Goal: Use online tool/utility: Use online tool/utility

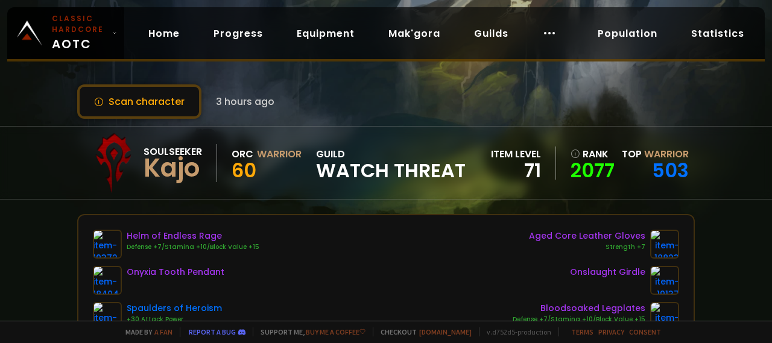
click at [10, 170] on div "Soulseeker Kajo Orc Warrior 60 guild Watch Threat item level 71 rank 2077 Top W…" at bounding box center [386, 163] width 772 height 74
click at [10, 171] on div "Soulseeker Kajo Orc Warrior 60 guild Watch Threat item level 71 rank 2077 Top W…" at bounding box center [386, 163] width 772 height 74
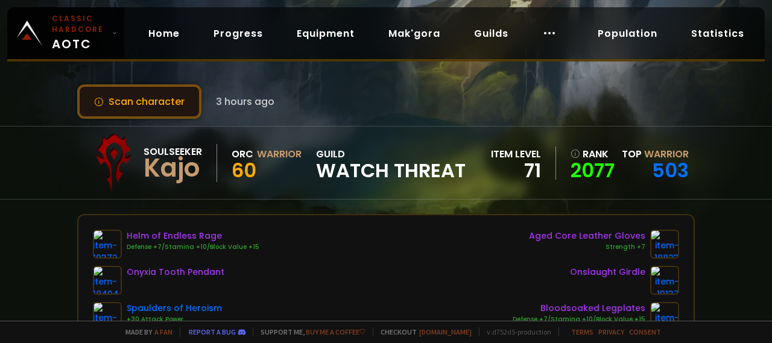
click at [131, 102] on button "Scan character" at bounding box center [139, 101] width 124 height 34
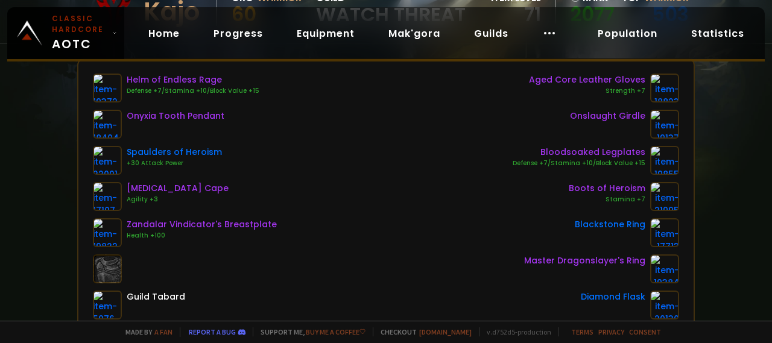
scroll to position [121, 0]
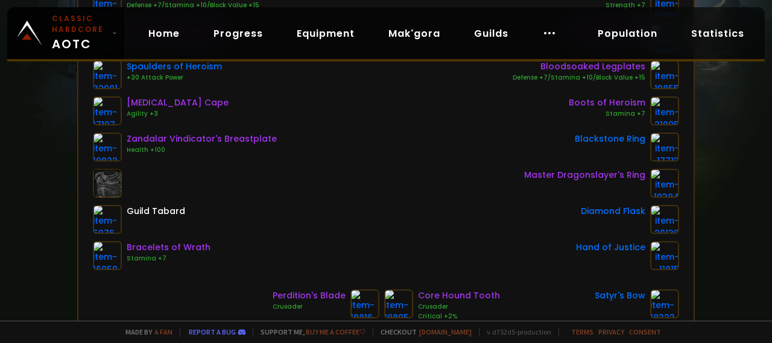
scroll to position [301, 0]
